Goal: Navigation & Orientation: Find specific page/section

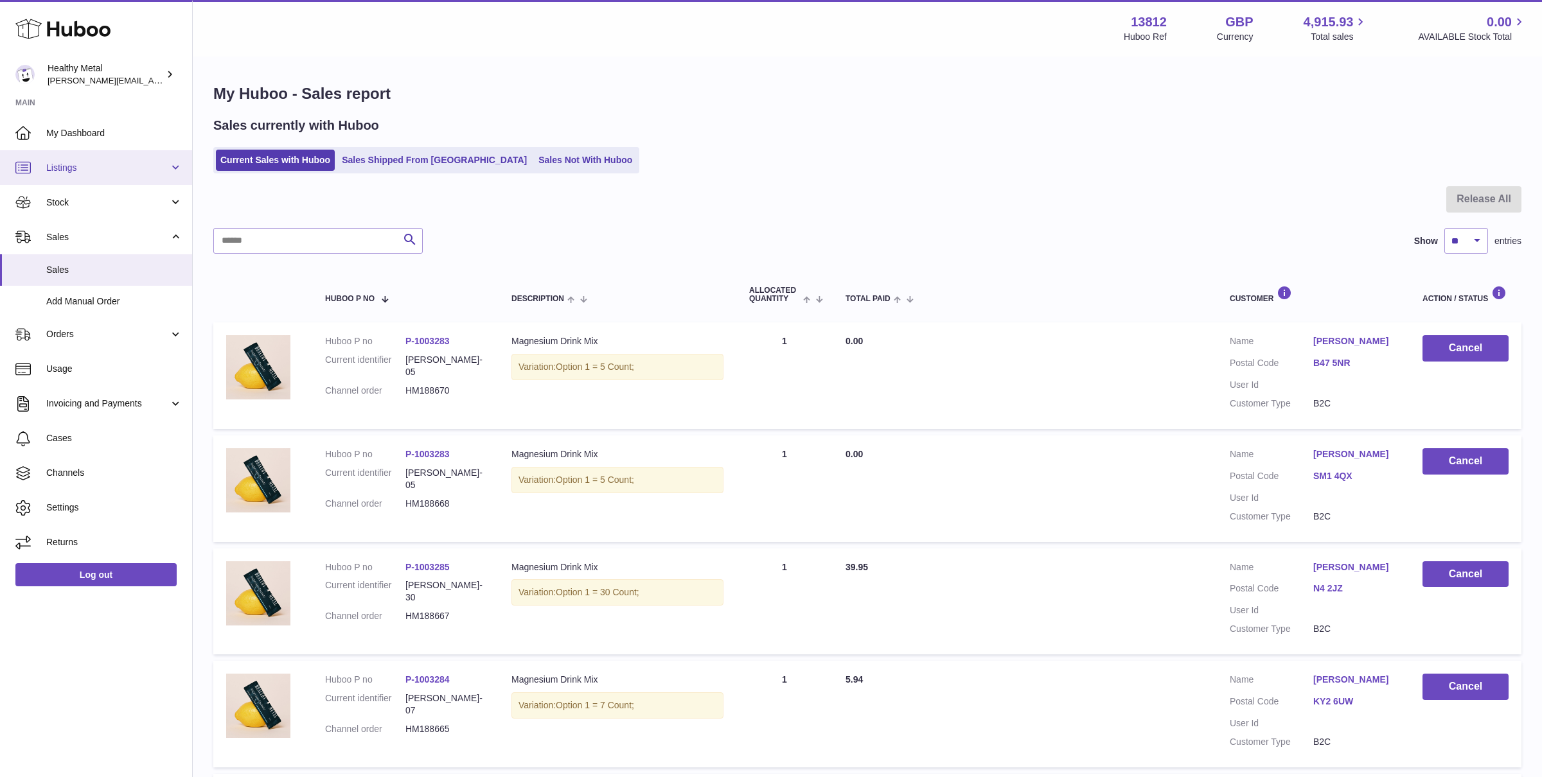
click at [118, 162] on span "Listings" at bounding box center [107, 168] width 123 height 12
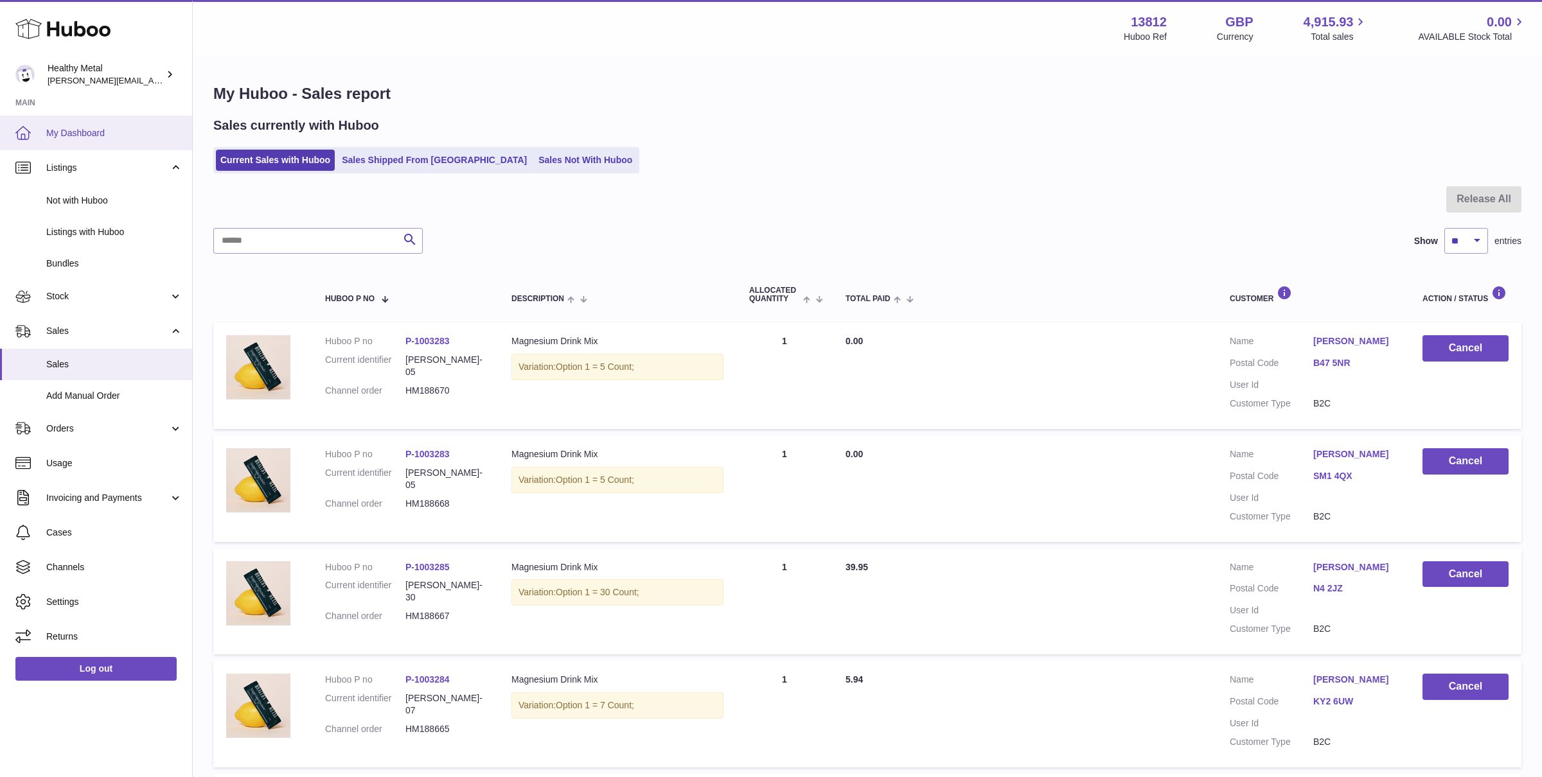
click at [118, 130] on span "My Dashboard" at bounding box center [114, 133] width 136 height 12
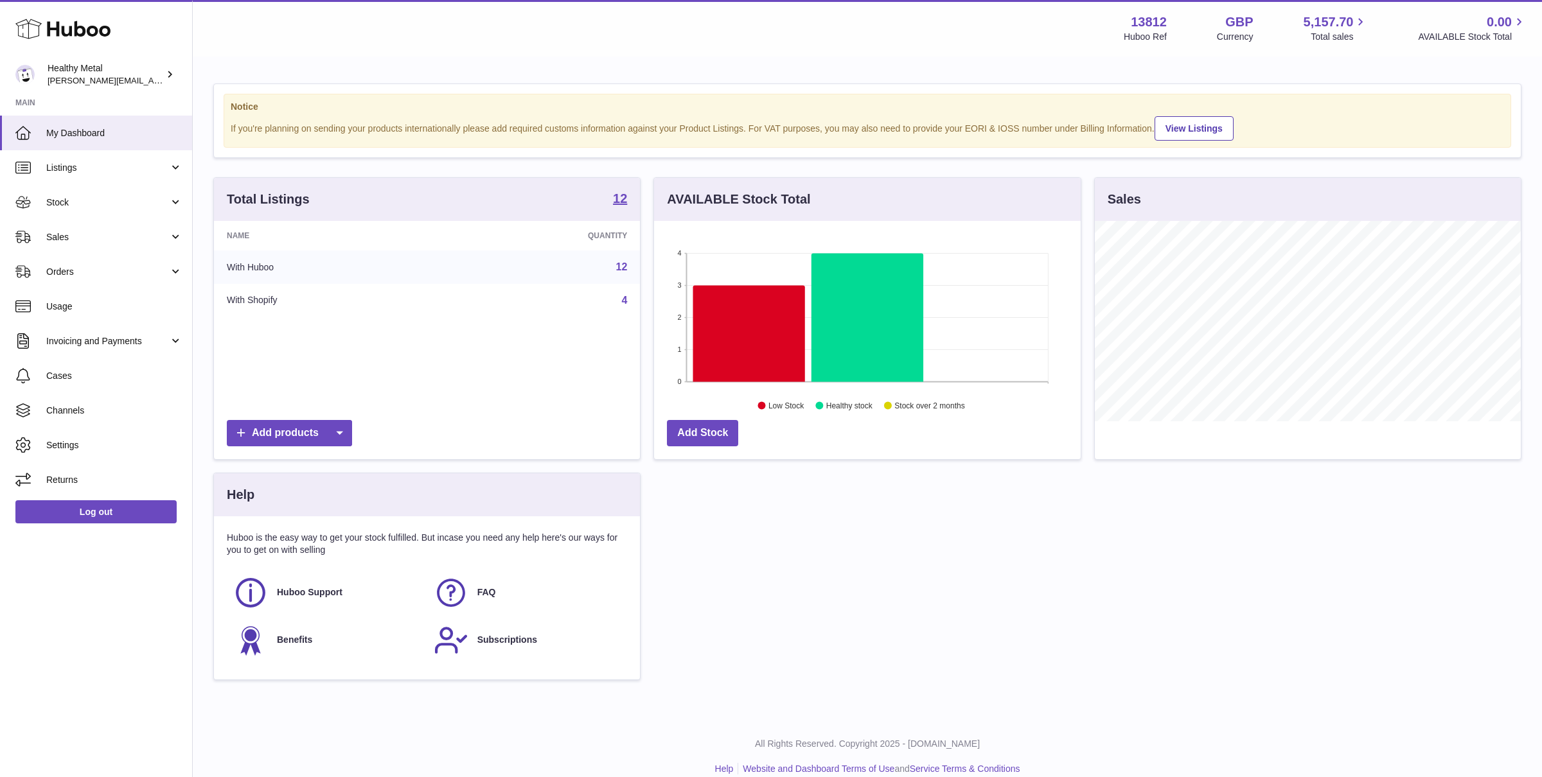
scroll to position [200, 426]
click at [125, 235] on span "Sales" at bounding box center [107, 237] width 123 height 12
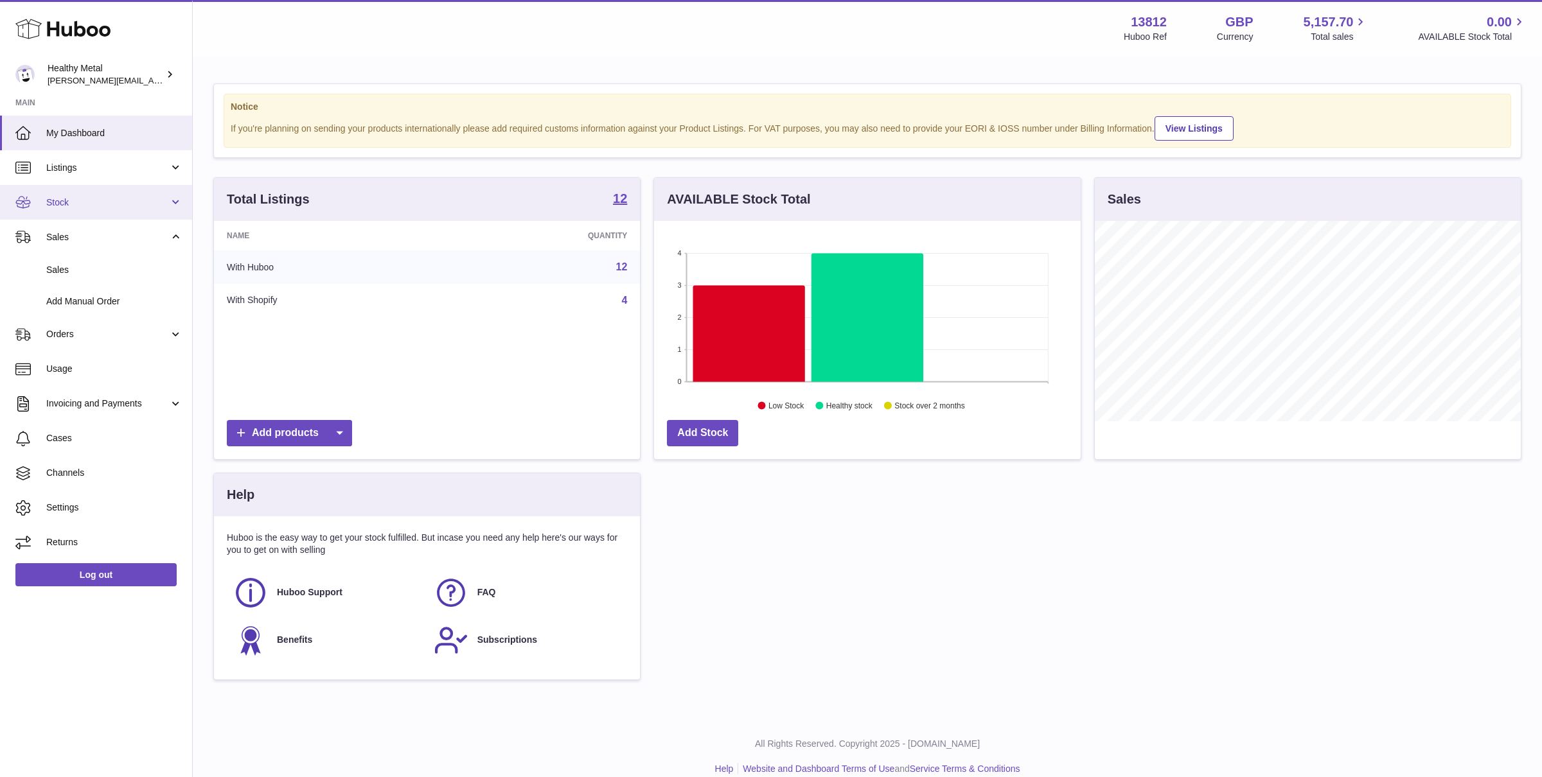
click at [131, 201] on span "Stock" at bounding box center [107, 203] width 123 height 12
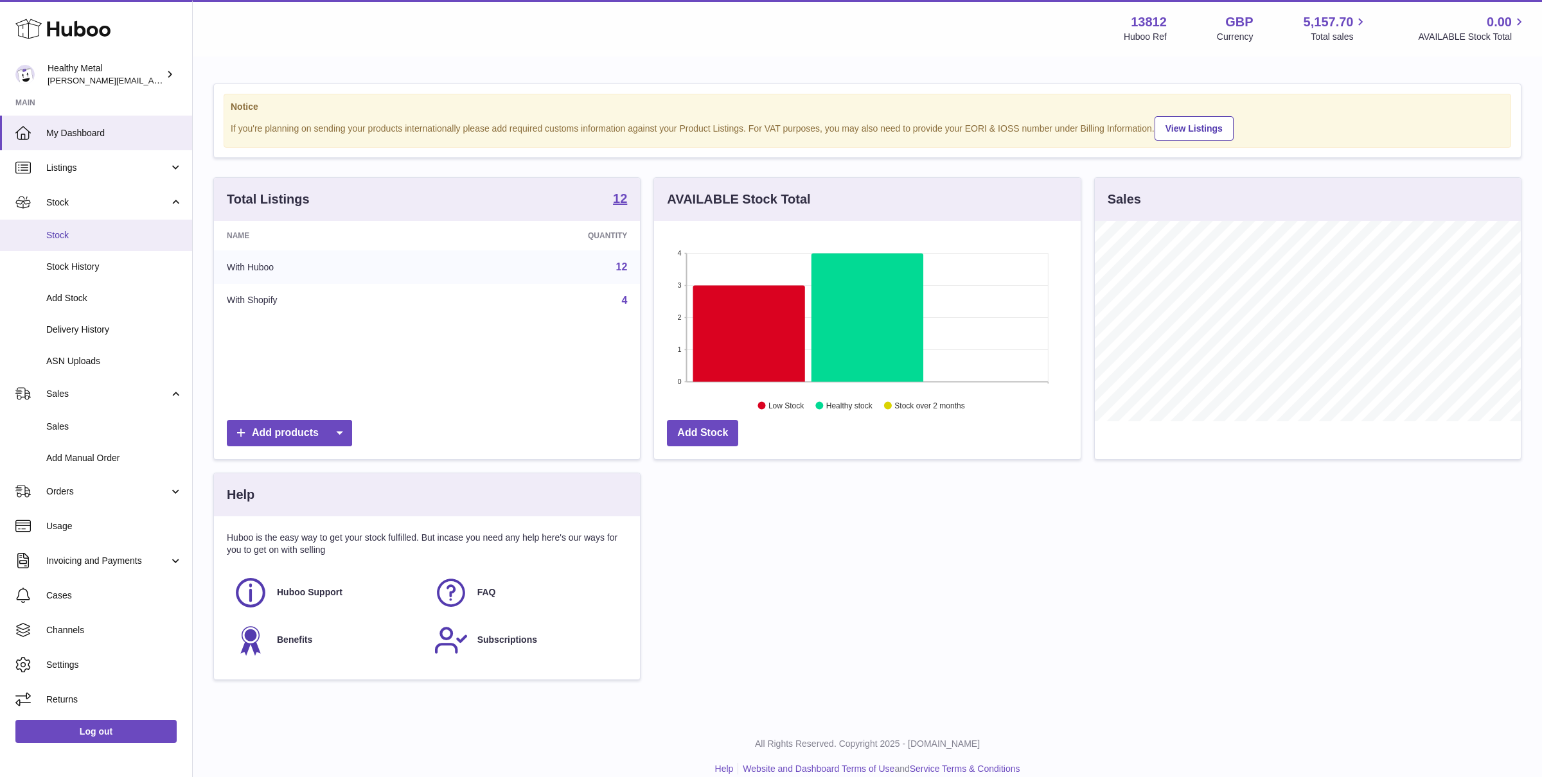
click at [89, 240] on span "Stock" at bounding box center [114, 235] width 136 height 12
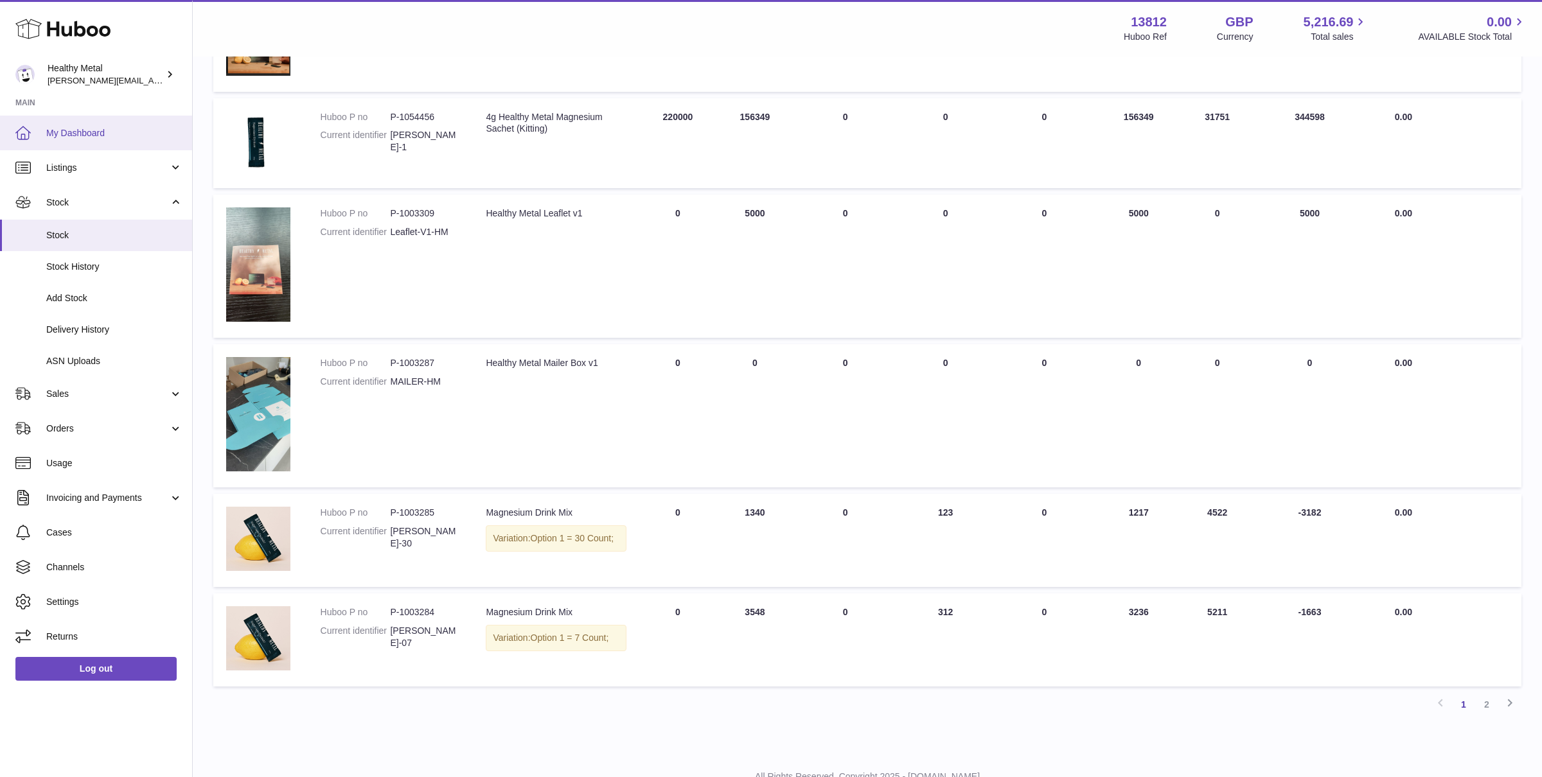
scroll to position [710, 0]
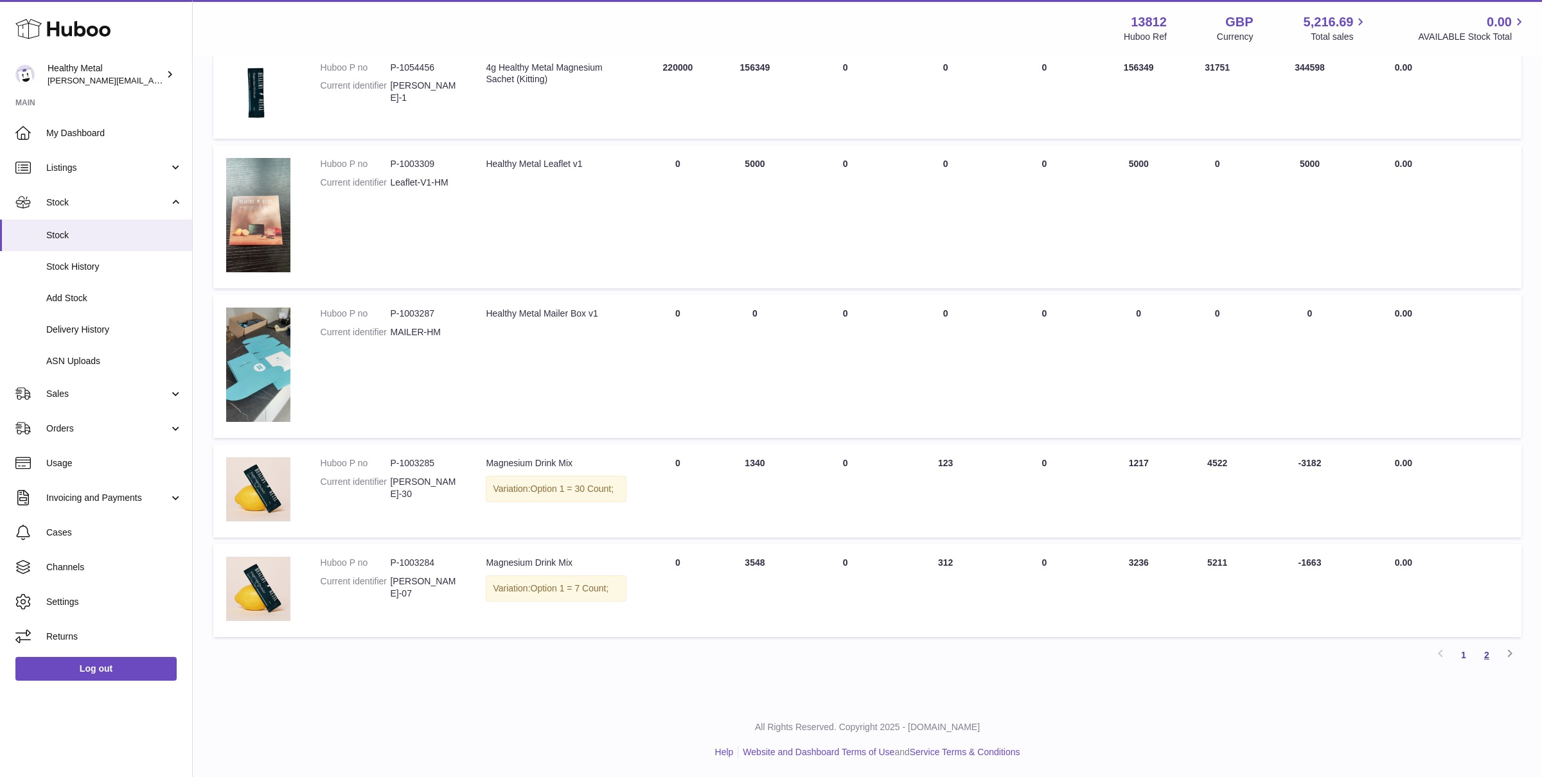
click at [1483, 657] on link "2" at bounding box center [1486, 655] width 23 height 23
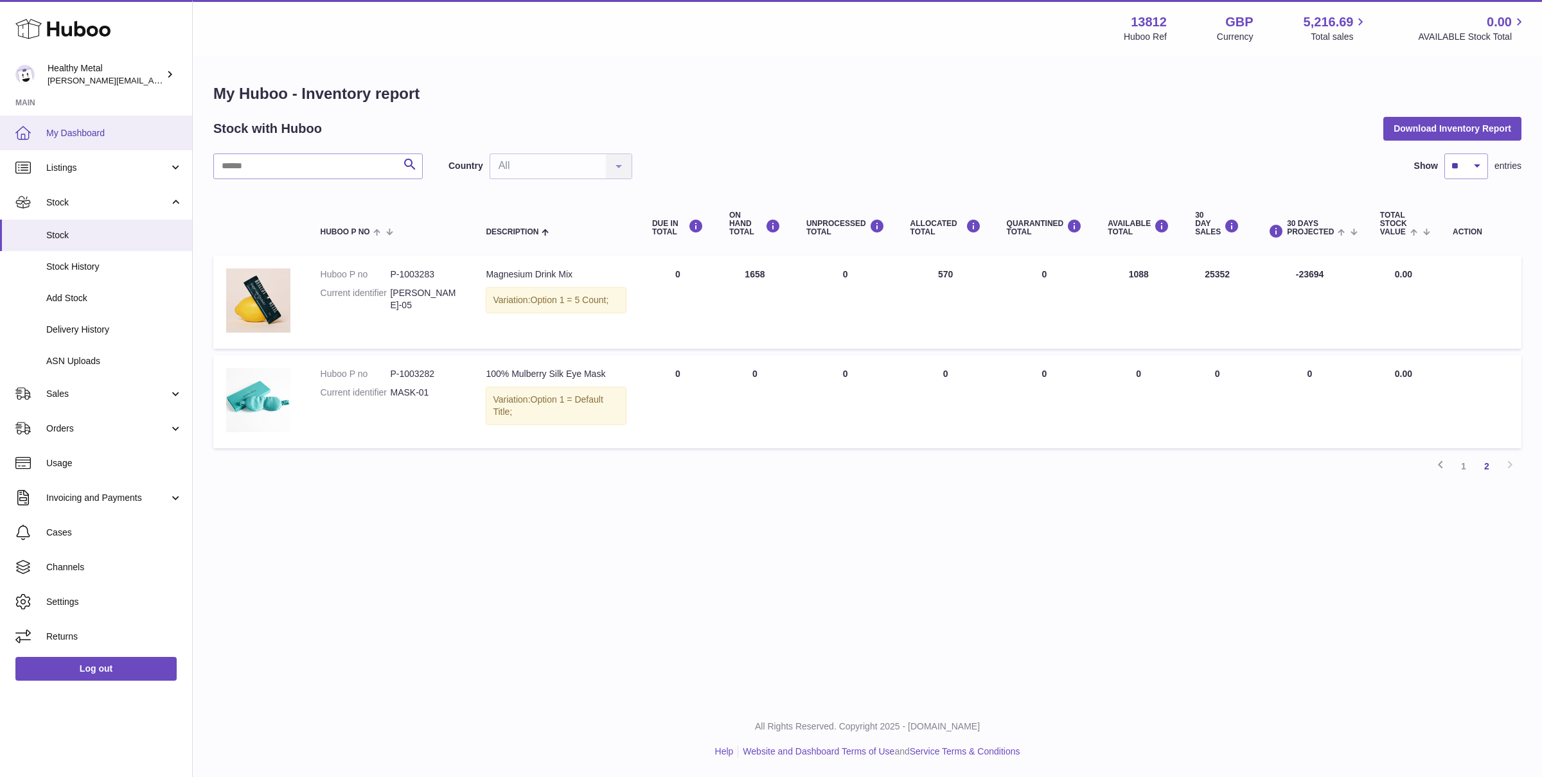
click at [130, 130] on span "My Dashboard" at bounding box center [114, 133] width 136 height 12
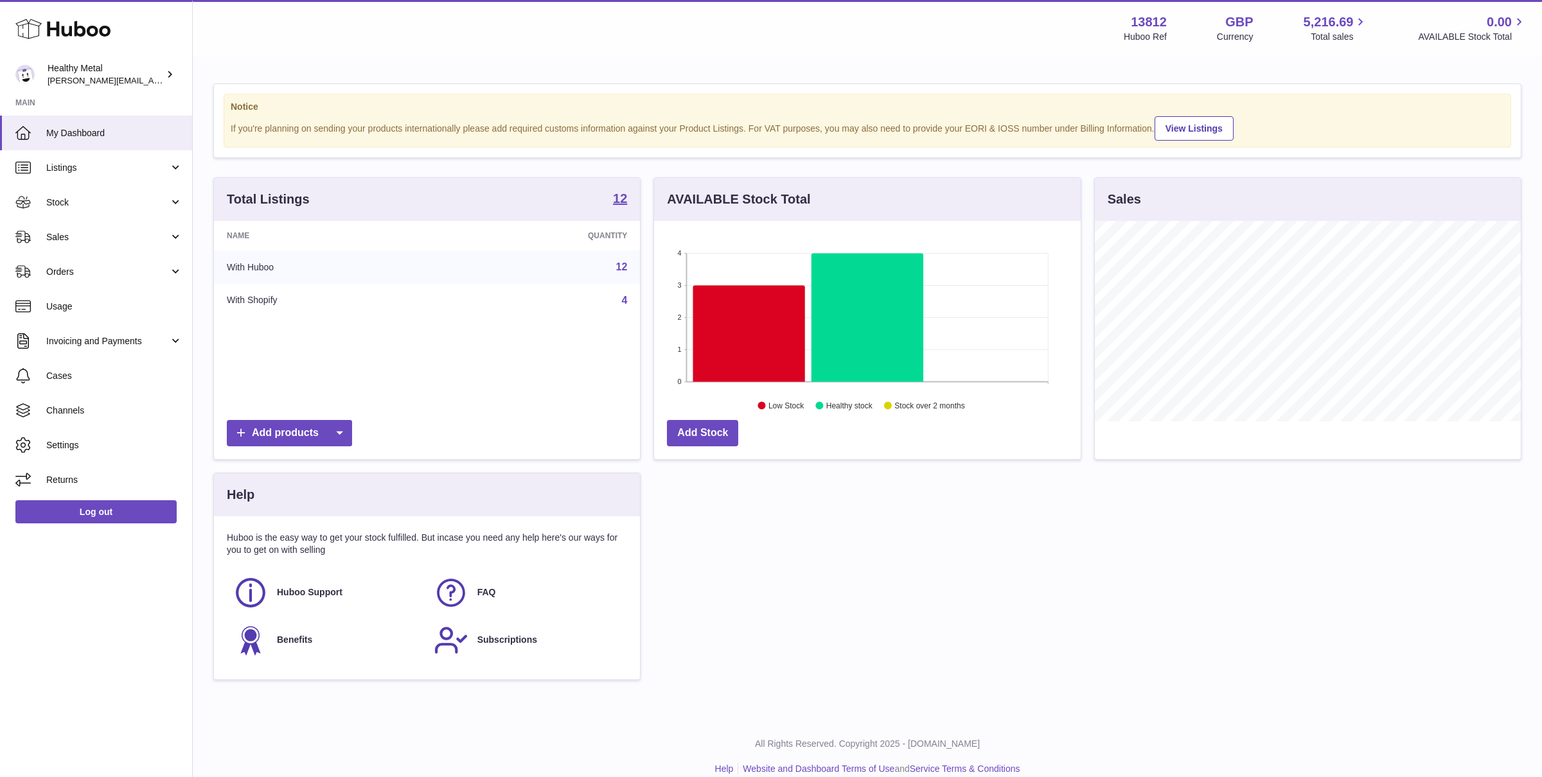
scroll to position [200, 426]
